Goal: Information Seeking & Learning: Find specific fact

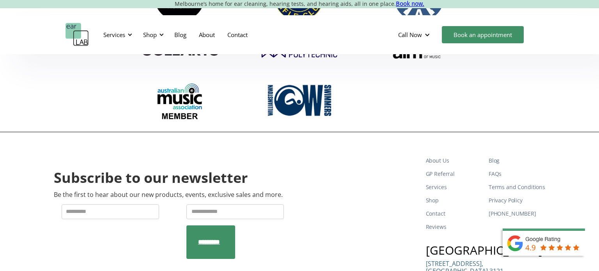
scroll to position [2576, 0]
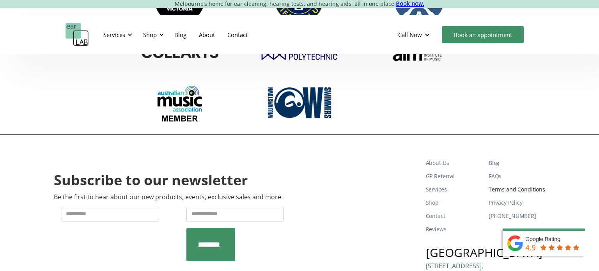
click at [509, 183] on link "Terms and Conditions" at bounding box center [517, 189] width 57 height 13
click at [506, 196] on link "Privacy Policy" at bounding box center [517, 202] width 57 height 13
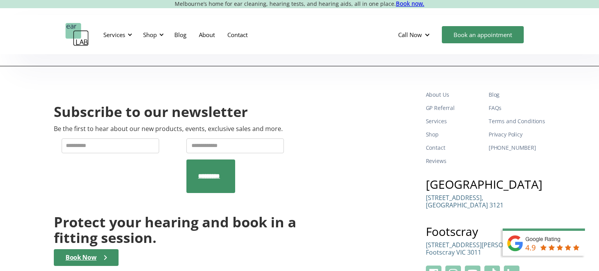
scroll to position [2699, 0]
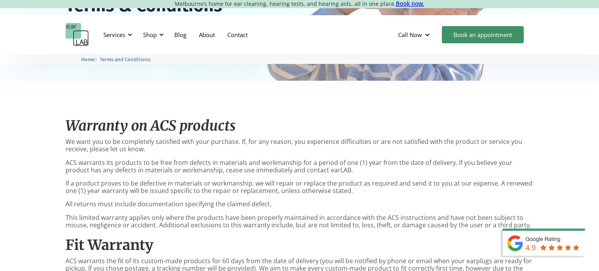
scroll to position [112, 0]
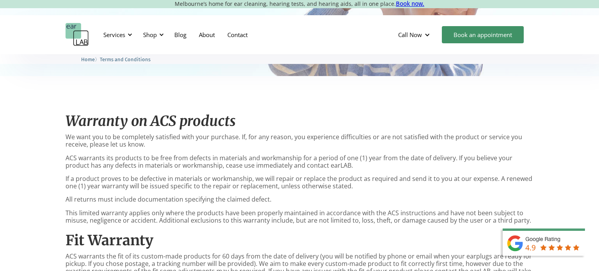
click at [73, 158] on p "ACS warrants its products to be free from defects in materials and workmanship …" at bounding box center [300, 162] width 468 height 15
copy p "ACS"
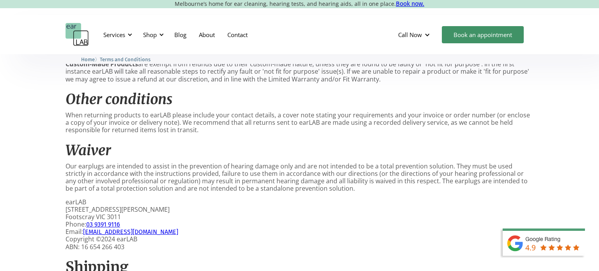
scroll to position [524, 0]
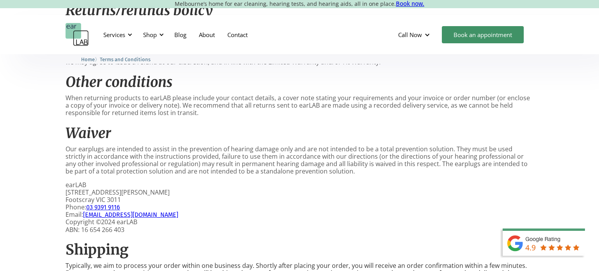
click at [75, 183] on p "earLAB Suite 4B, Level 1, 30 Eleanor St Footscray VIC 3011 Phone: 03 9391 9116 …" at bounding box center [300, 207] width 468 height 52
copy p "earLAB"
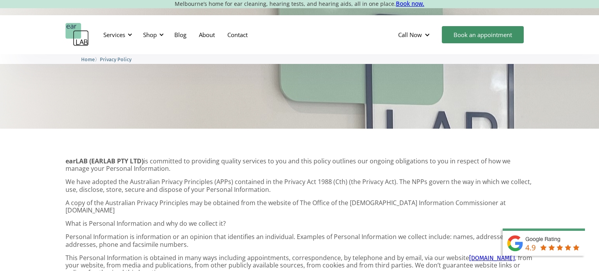
scroll to position [92, 0]
